Goal: Information Seeking & Learning: Learn about a topic

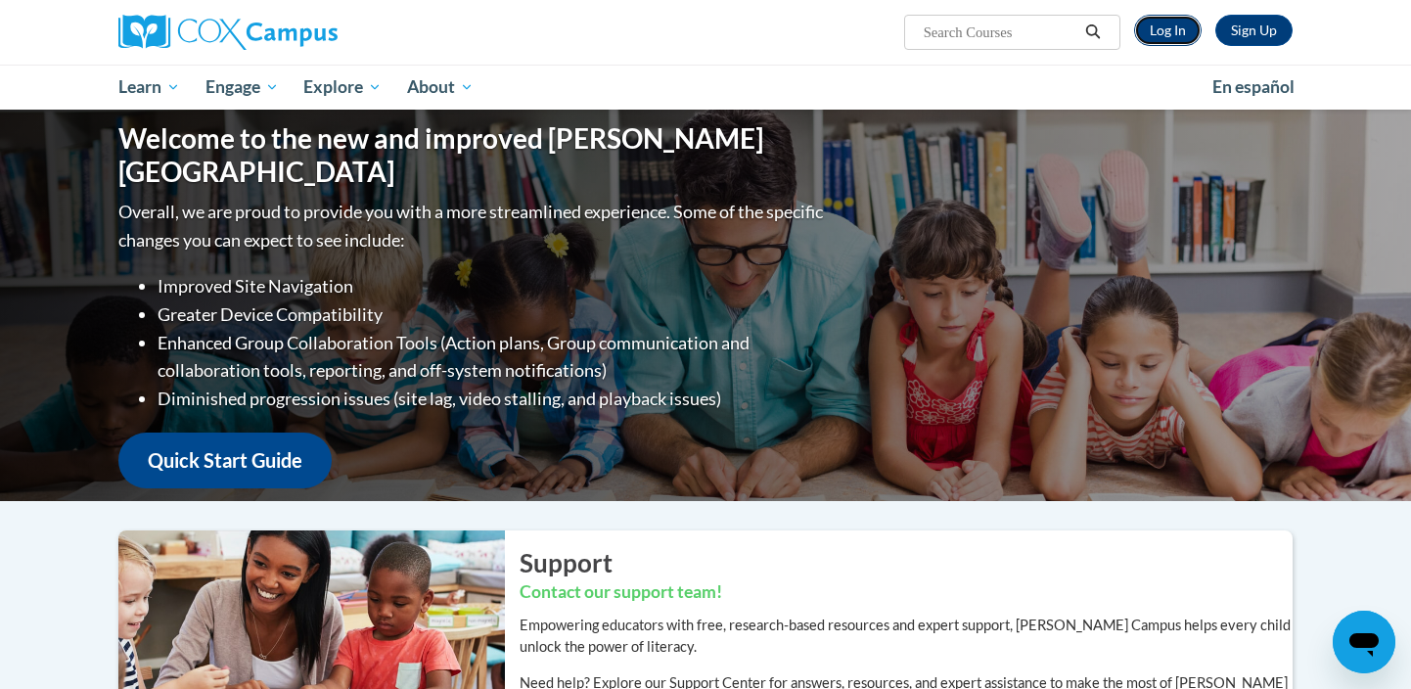
click at [1172, 30] on link "Log In" at bounding box center [1168, 30] width 68 height 31
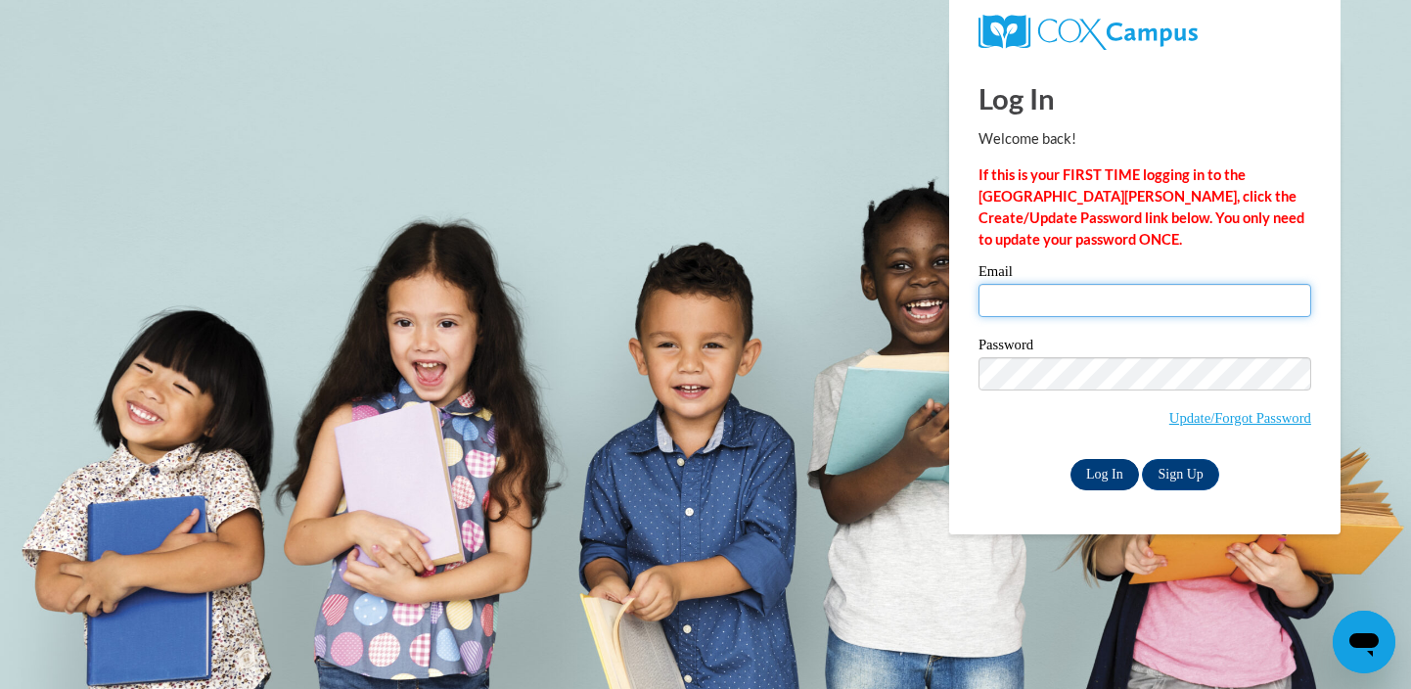
type input "awilson@waukesha.k12.wi.us"
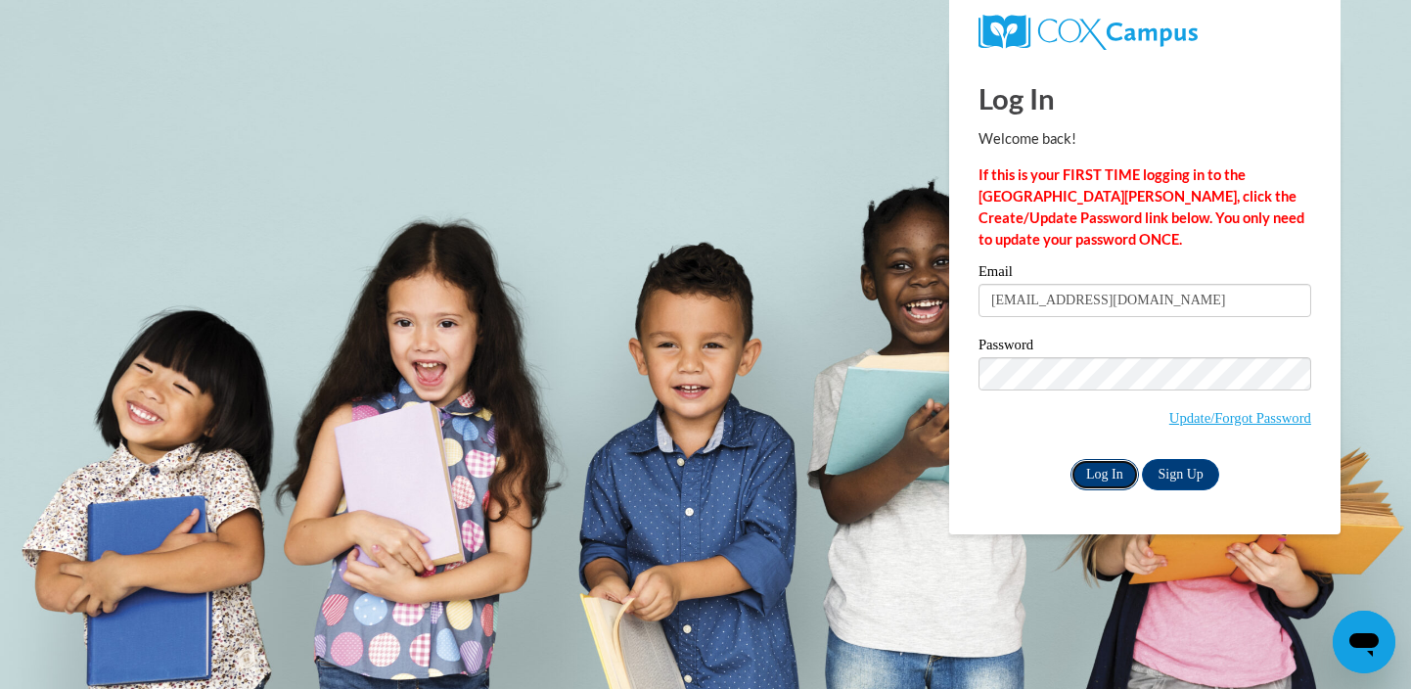
click at [1118, 475] on input "Log In" at bounding box center [1104, 474] width 68 height 31
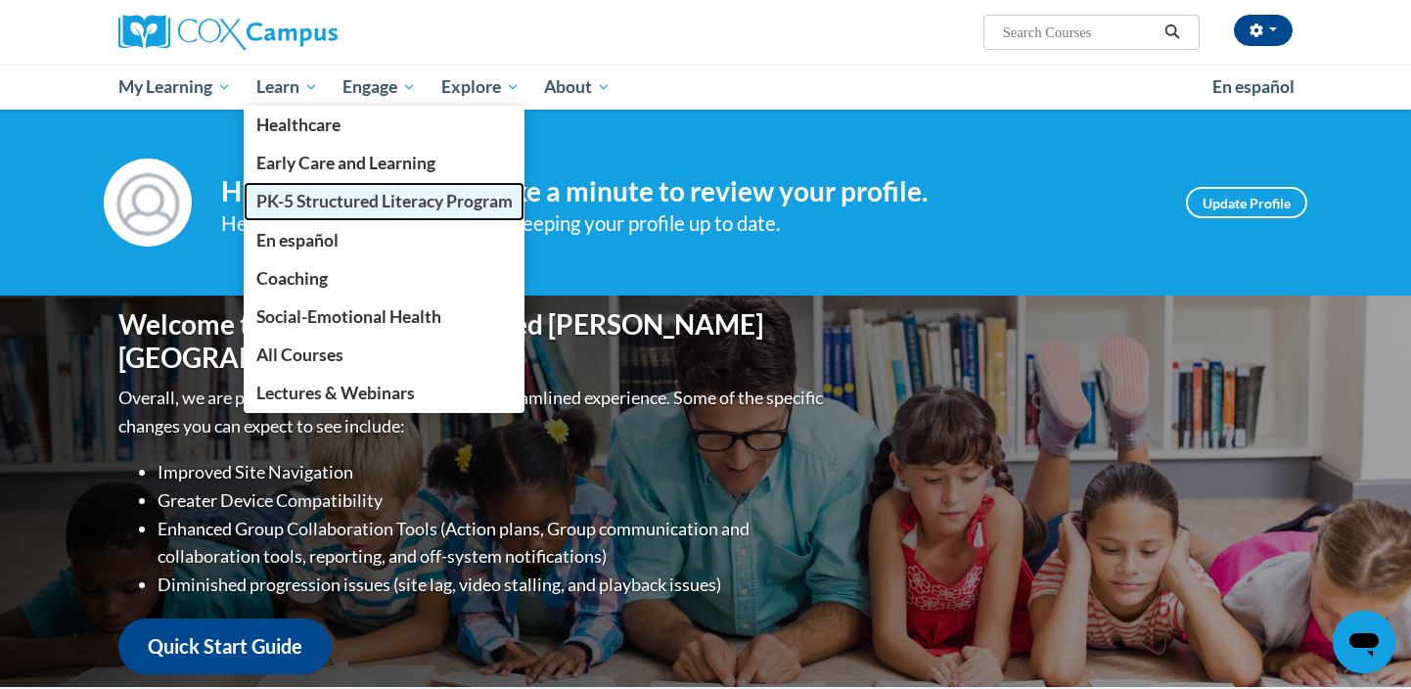
click at [330, 215] on link "PK-5 Structured Literacy Program" at bounding box center [385, 201] width 282 height 38
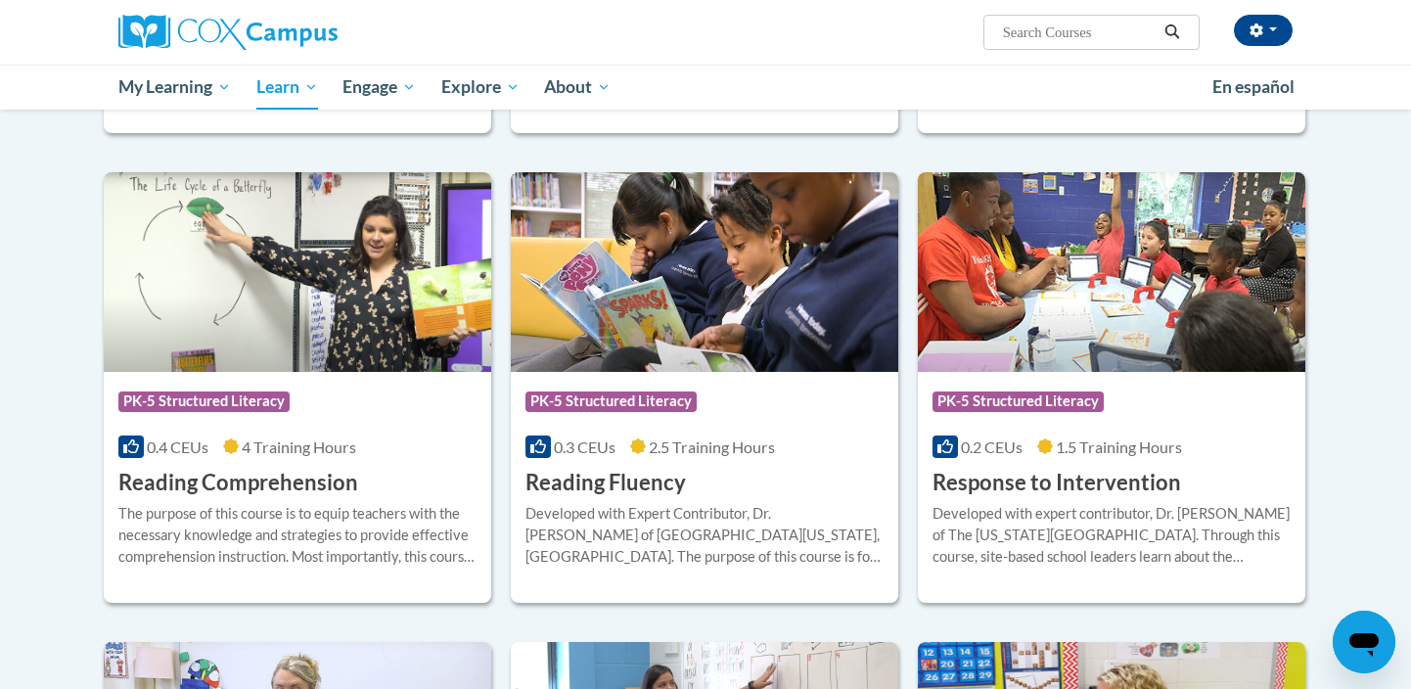
scroll to position [1560, 0]
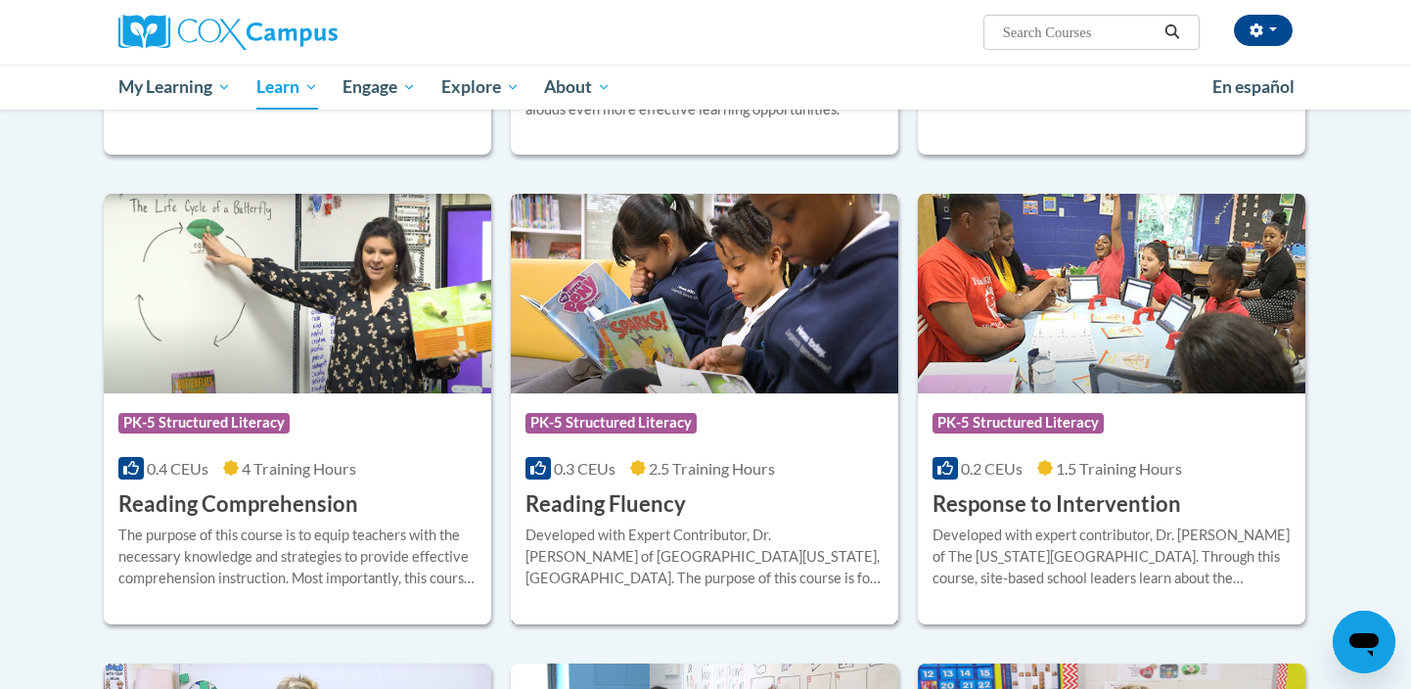
click at [699, 341] on img at bounding box center [704, 294] width 387 height 200
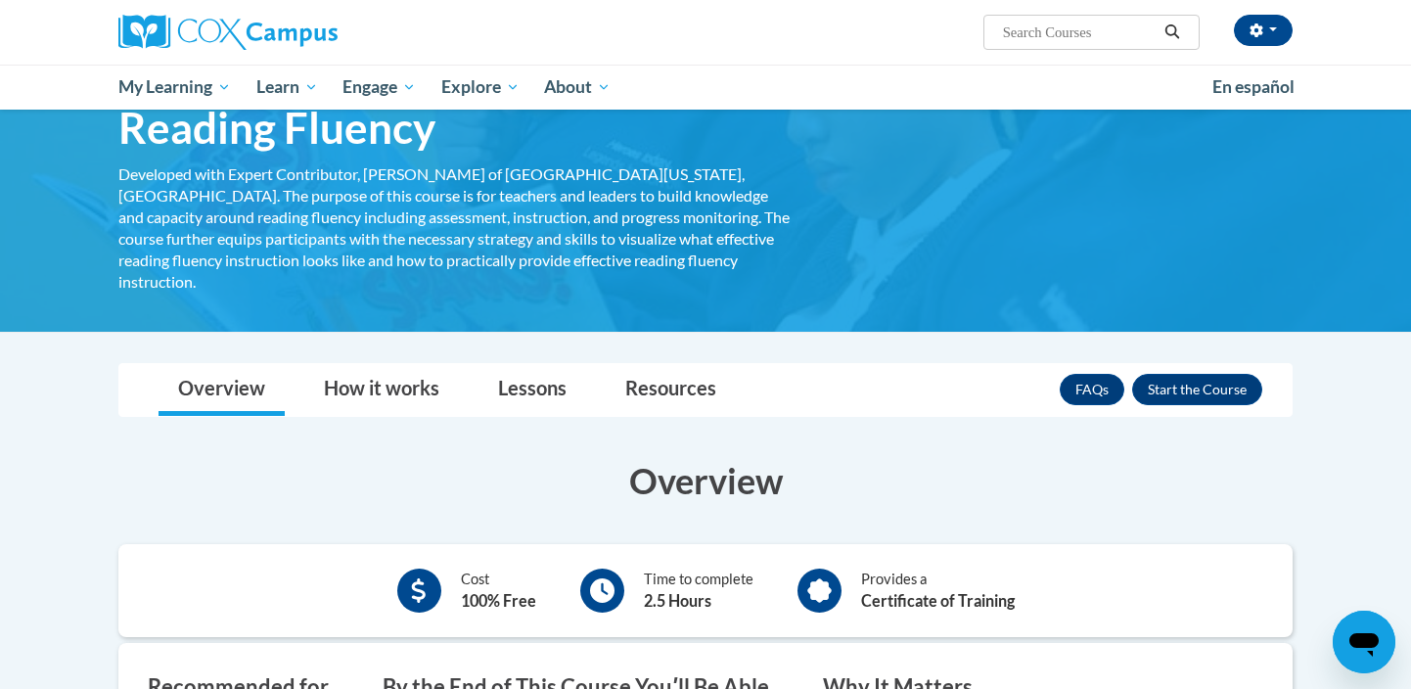
scroll to position [8, 0]
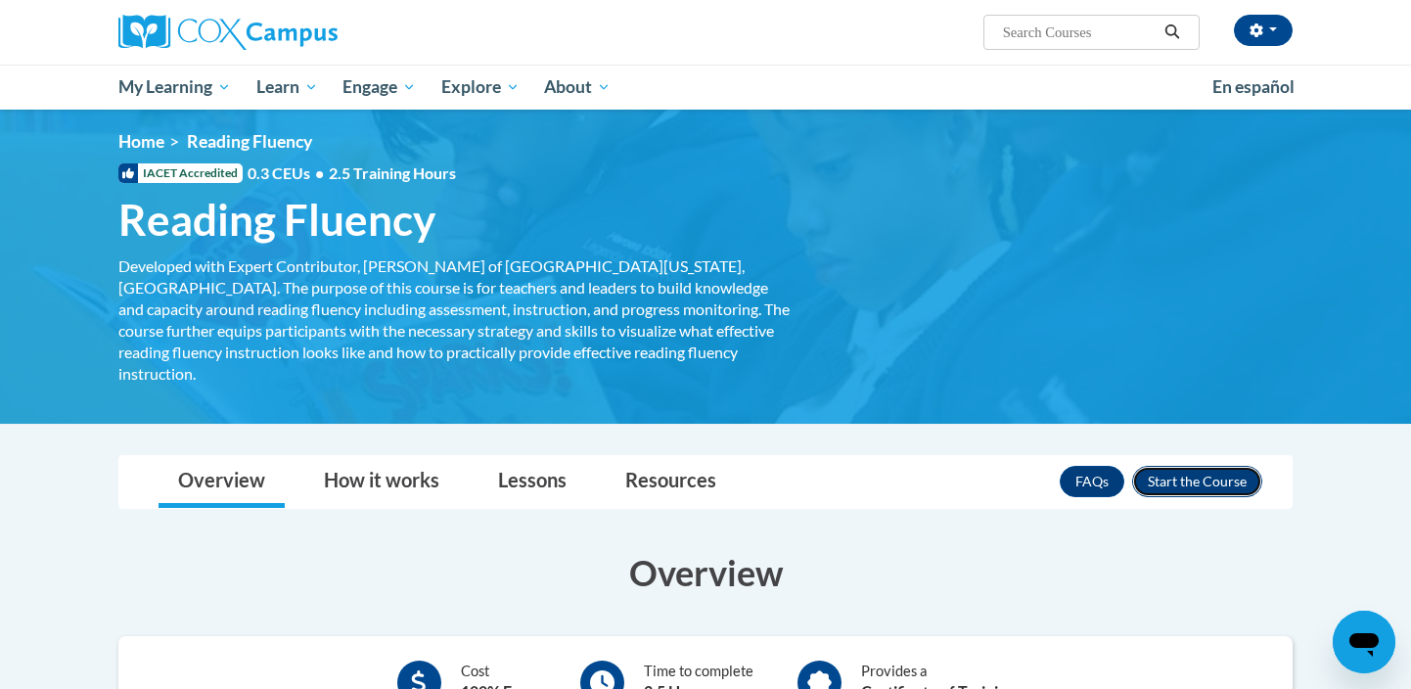
click at [1181, 466] on button "Enroll" at bounding box center [1197, 481] width 130 height 31
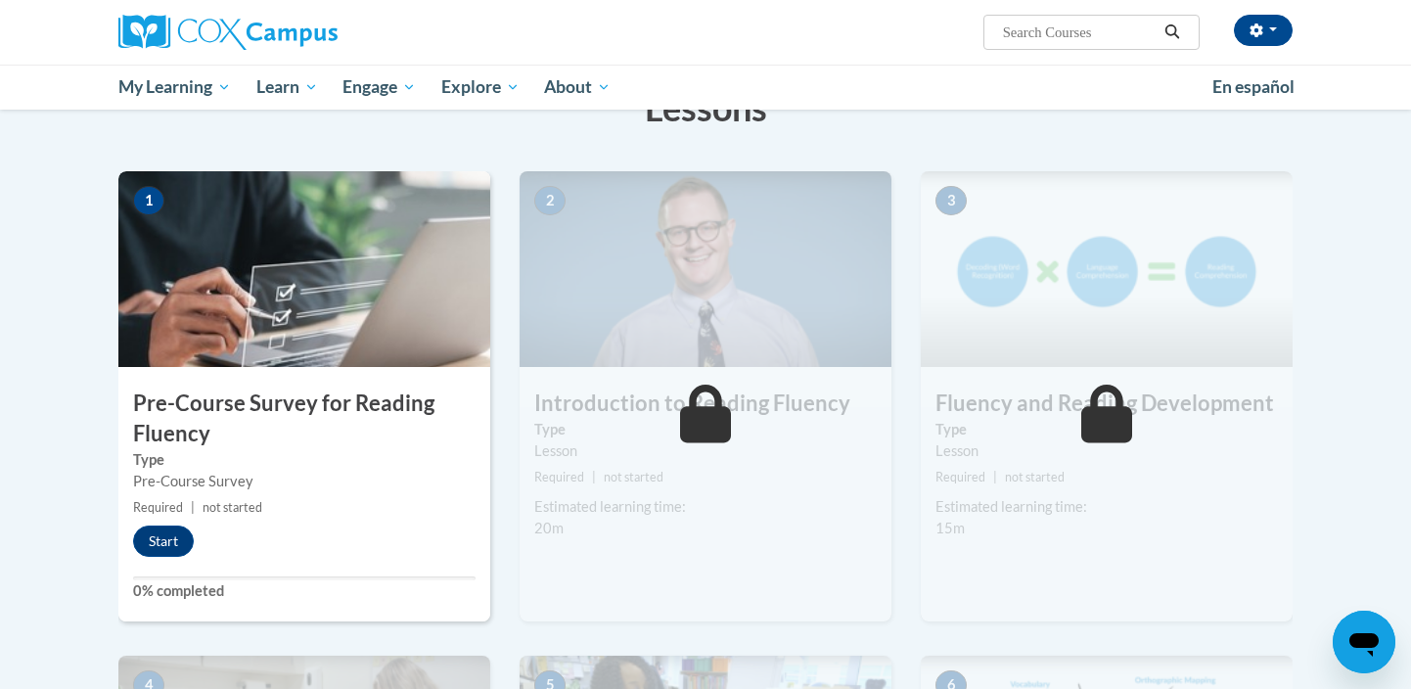
scroll to position [420, 0]
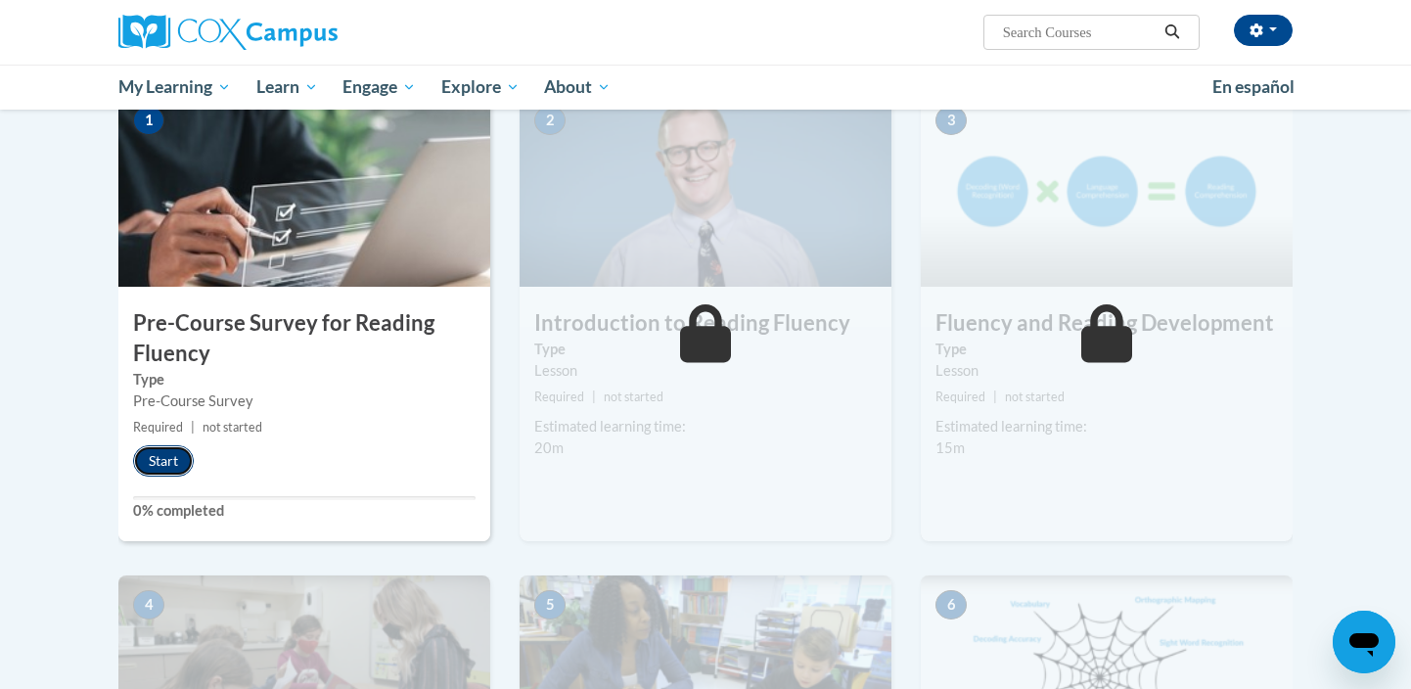
click at [169, 466] on button "Start" at bounding box center [163, 460] width 61 height 31
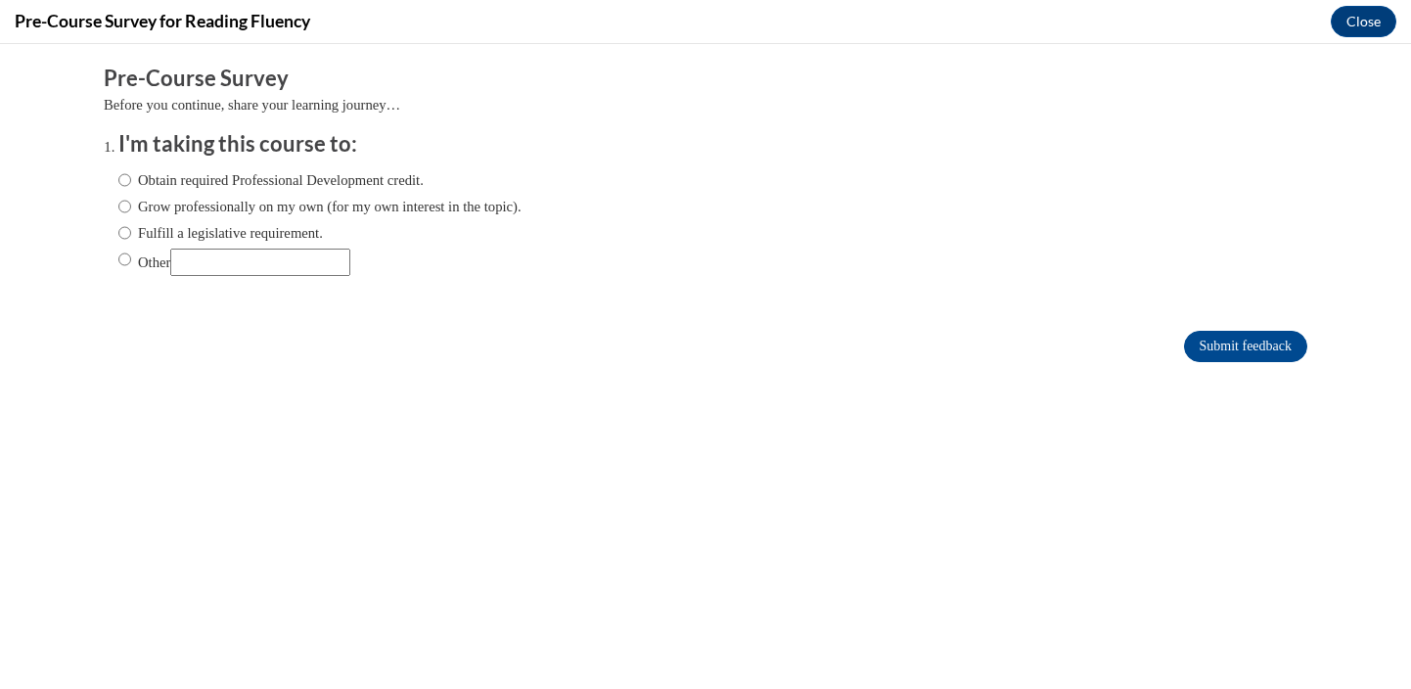
scroll to position [0, 0]
click at [130, 231] on input "Fulfill a legislative requirement." at bounding box center [124, 233] width 13 height 22
radio input "true"
click at [1214, 341] on input "Submit feedback" at bounding box center [1245, 346] width 123 height 31
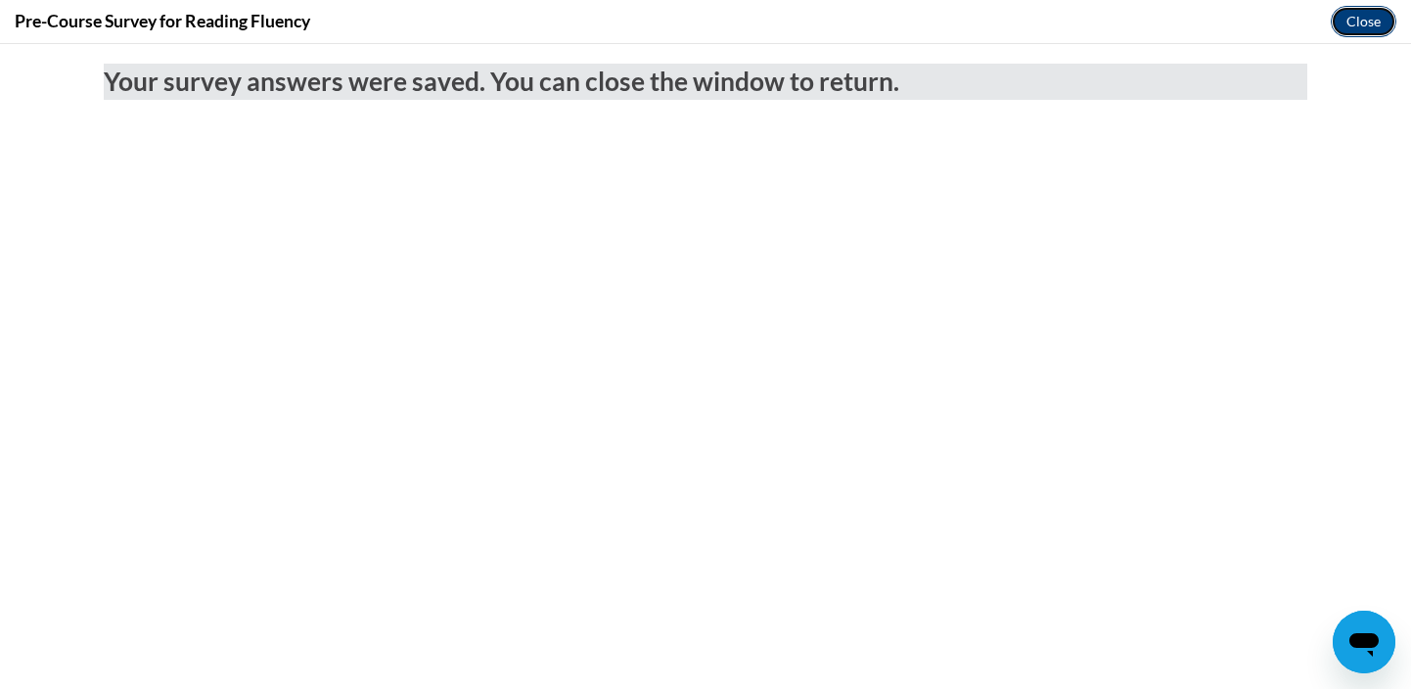
click at [1379, 20] on button "Close" at bounding box center [1364, 21] width 66 height 31
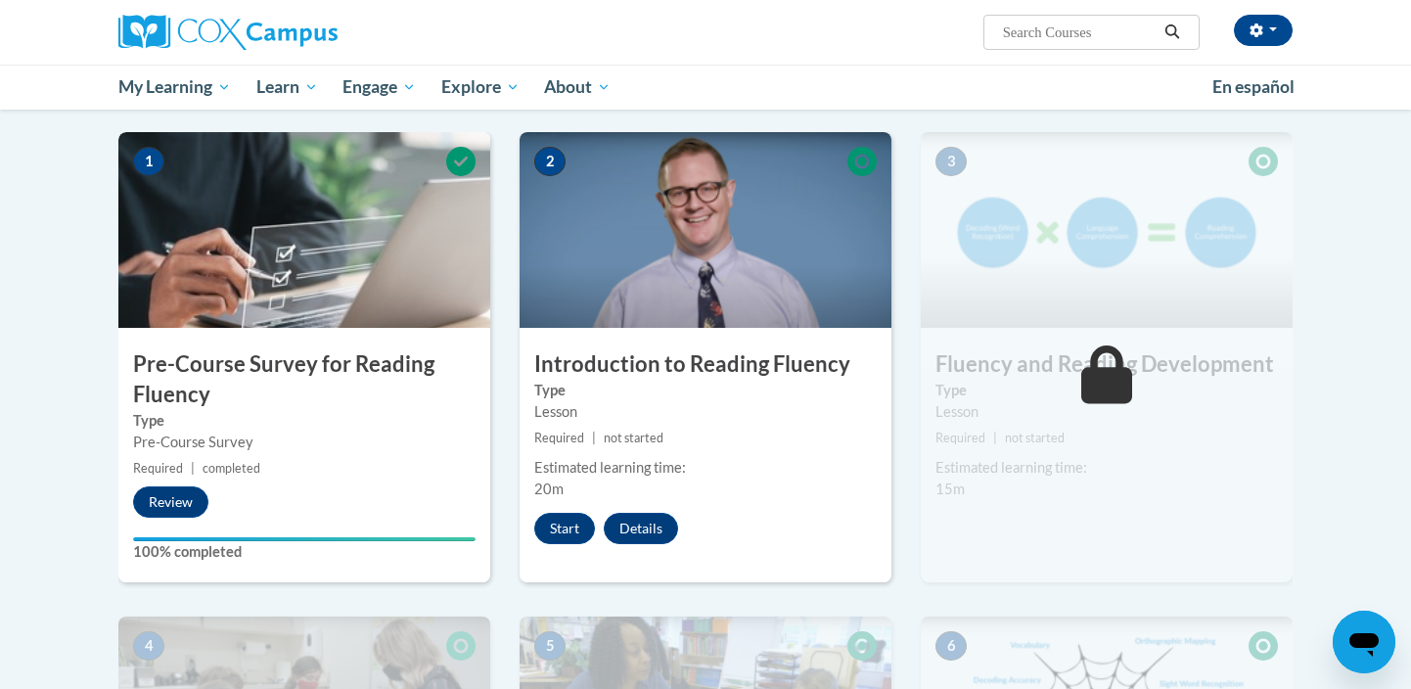
scroll to position [378, 0]
click at [559, 544] on button "Start" at bounding box center [564, 529] width 61 height 31
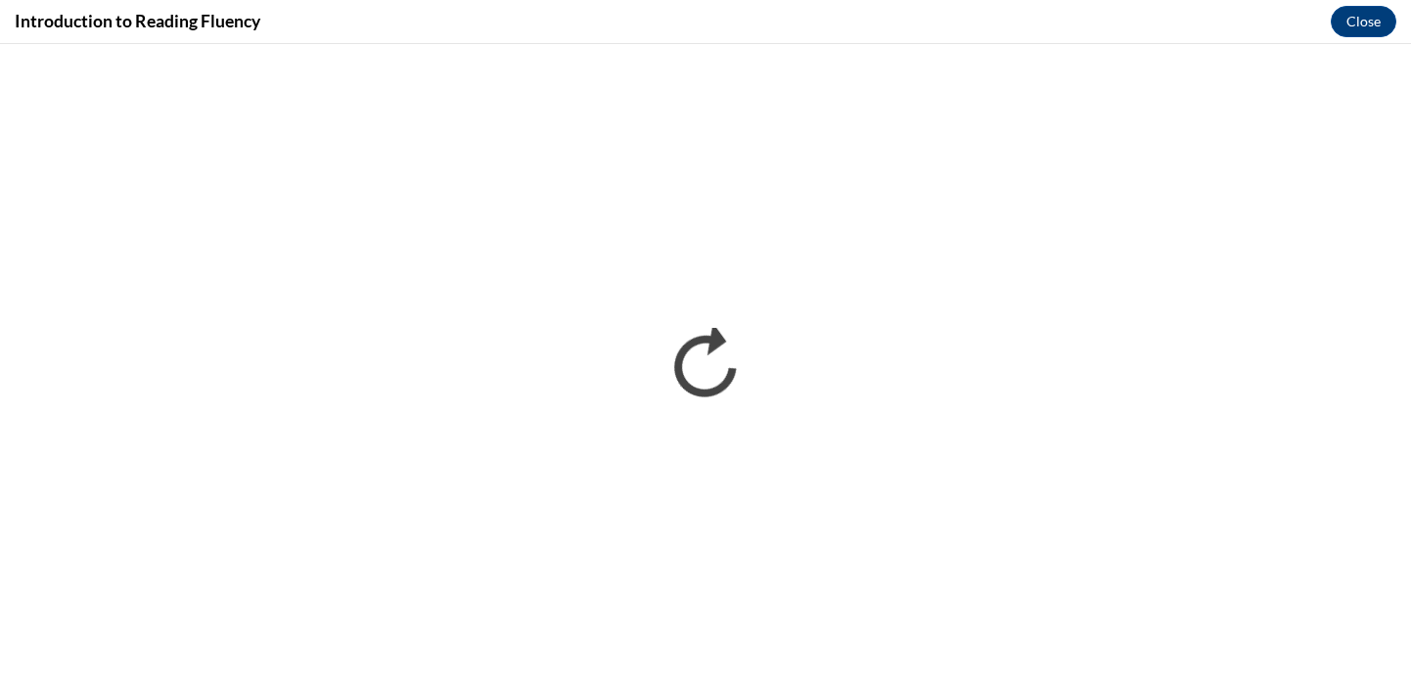
scroll to position [0, 0]
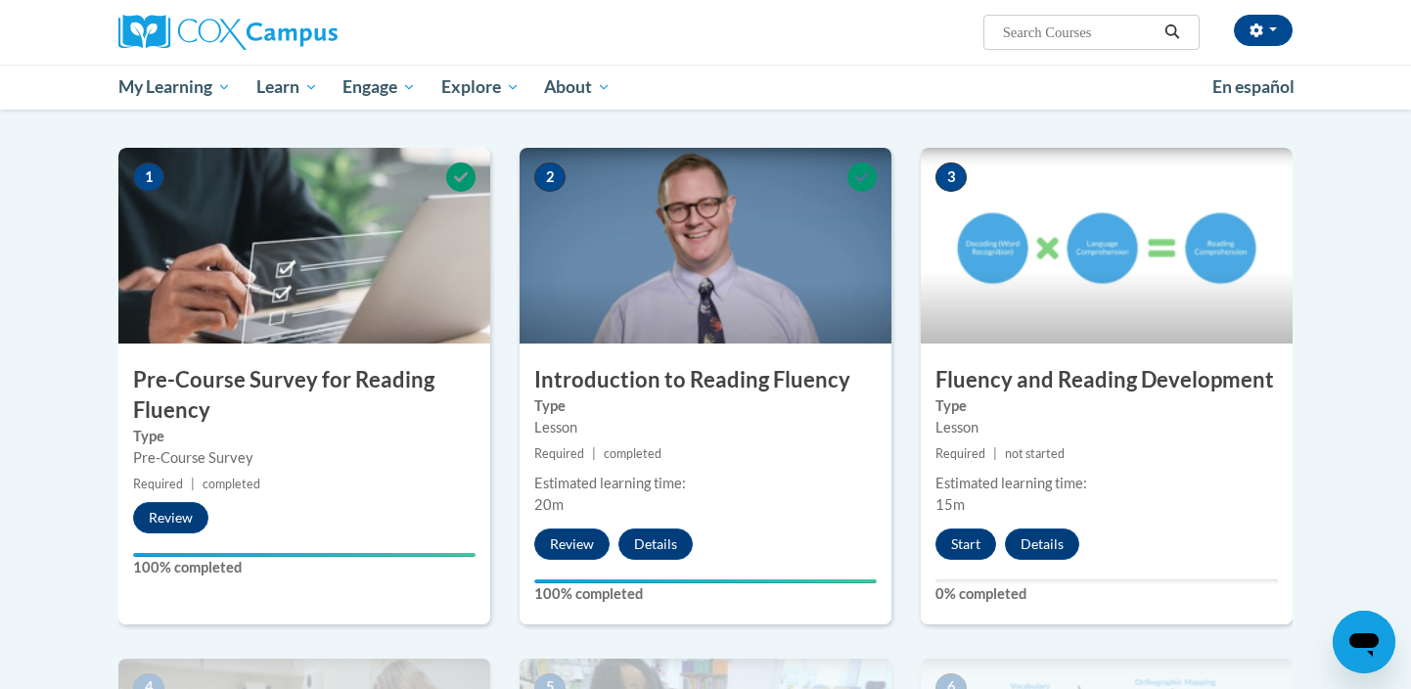
scroll to position [381, 0]
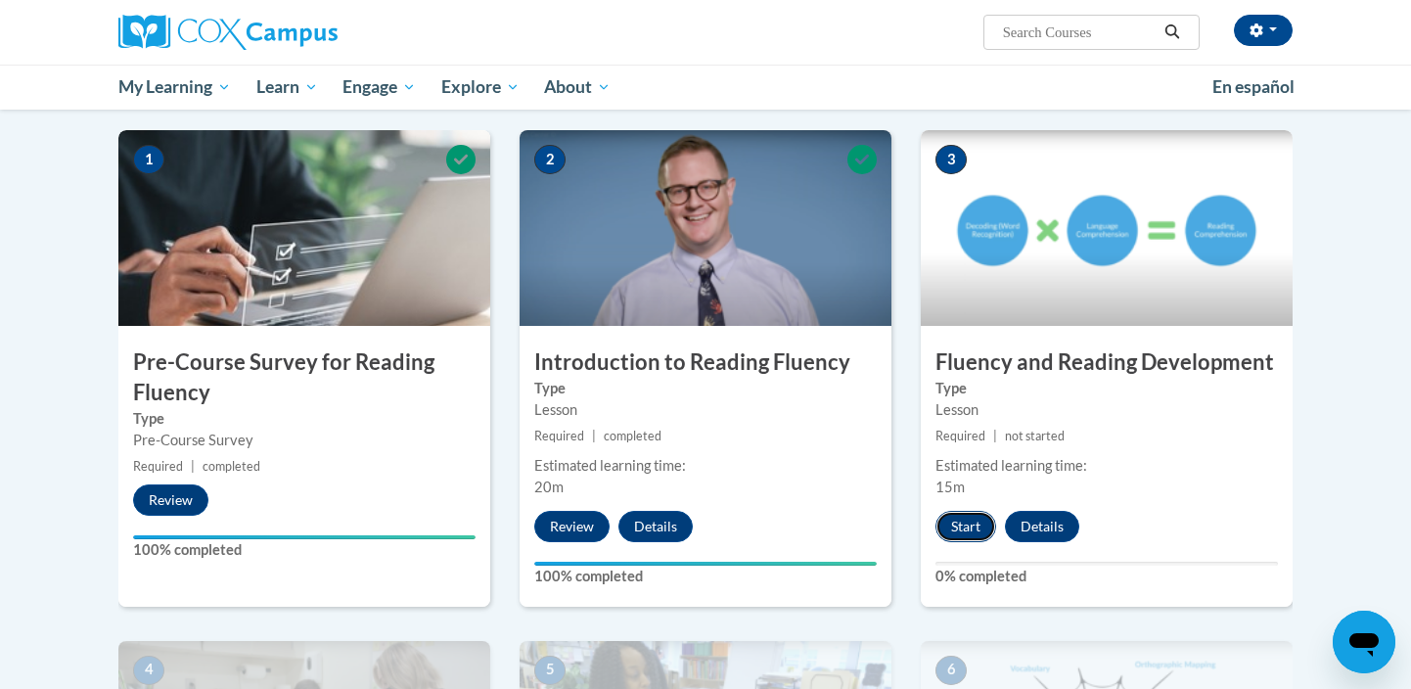
click at [968, 511] on button "Start" at bounding box center [965, 526] width 61 height 31
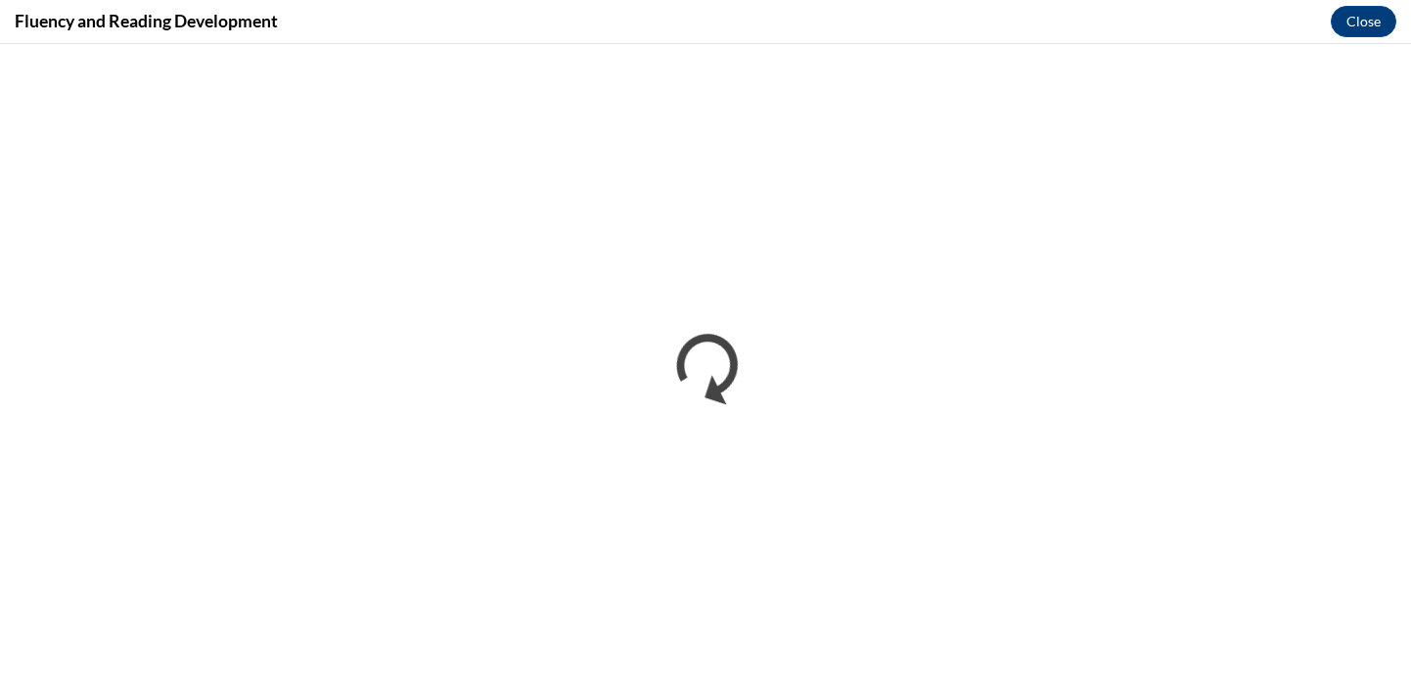
scroll to position [0, 0]
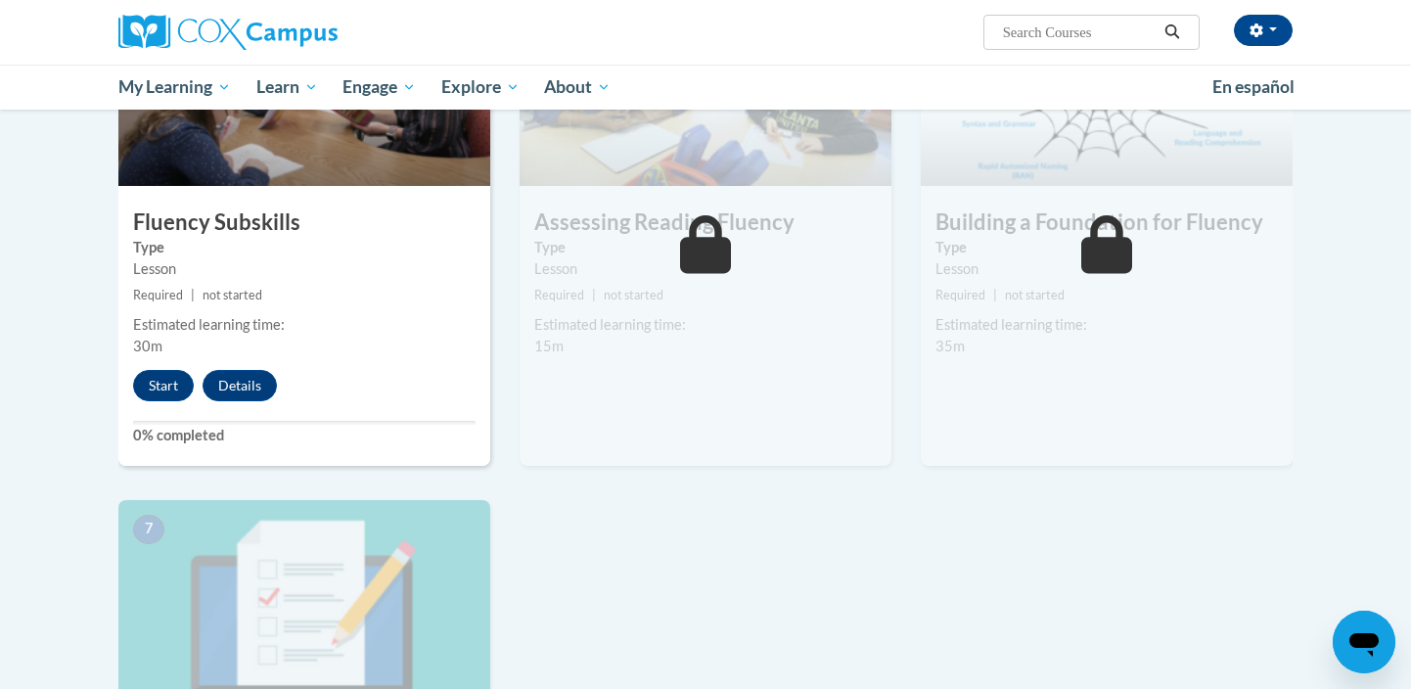
scroll to position [1032, 0]
click at [153, 374] on button "Start" at bounding box center [163, 384] width 61 height 31
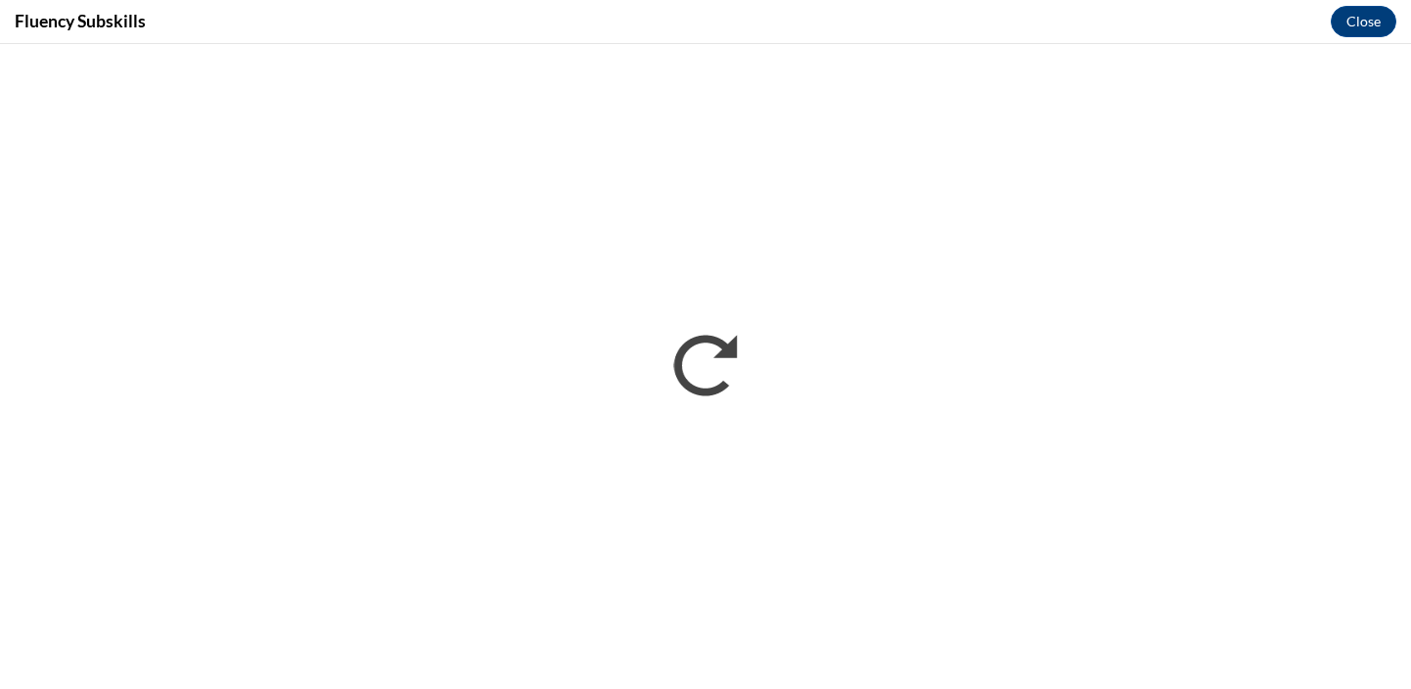
scroll to position [0, 0]
